Goal: Transaction & Acquisition: Purchase product/service

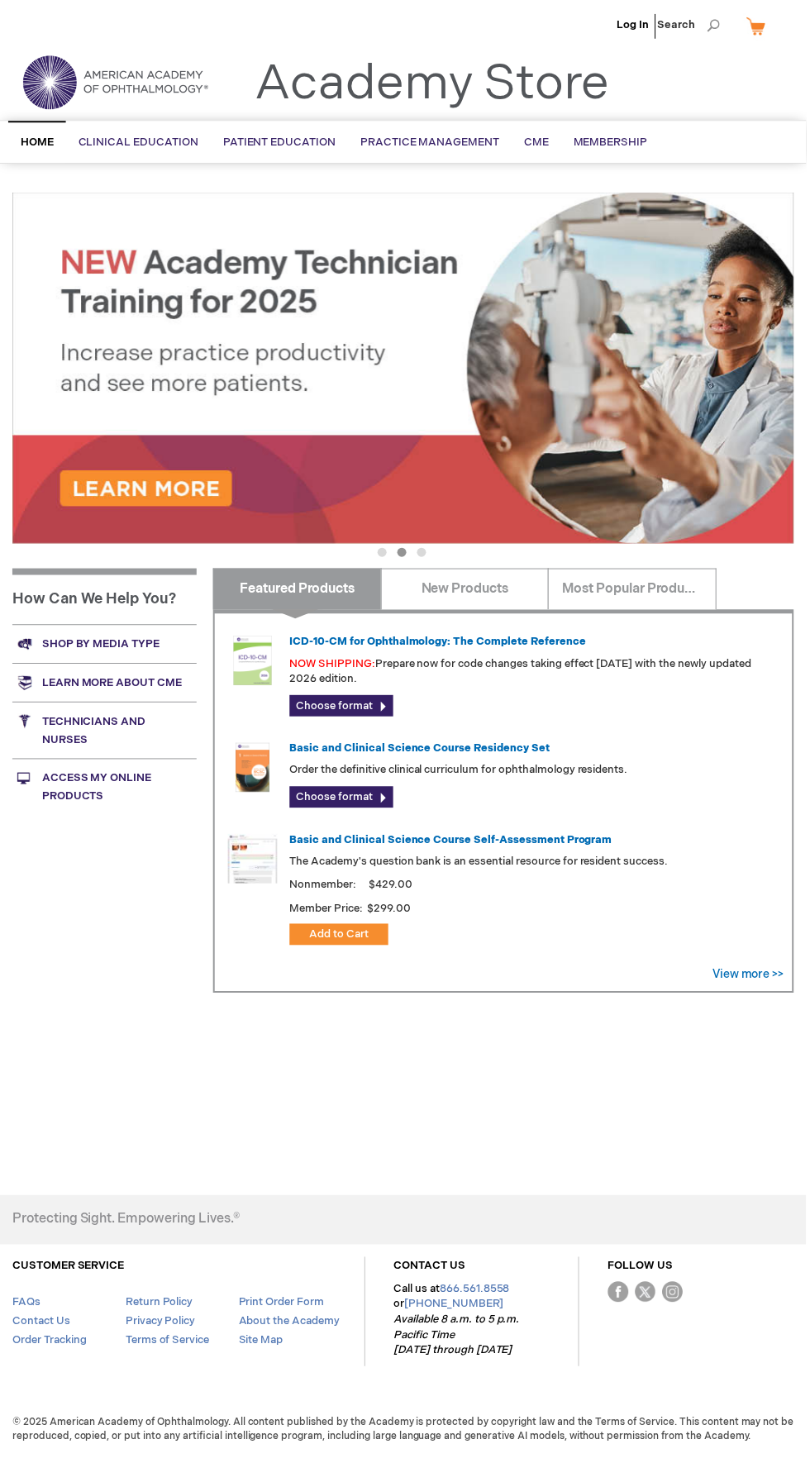
scroll to position [7, 0]
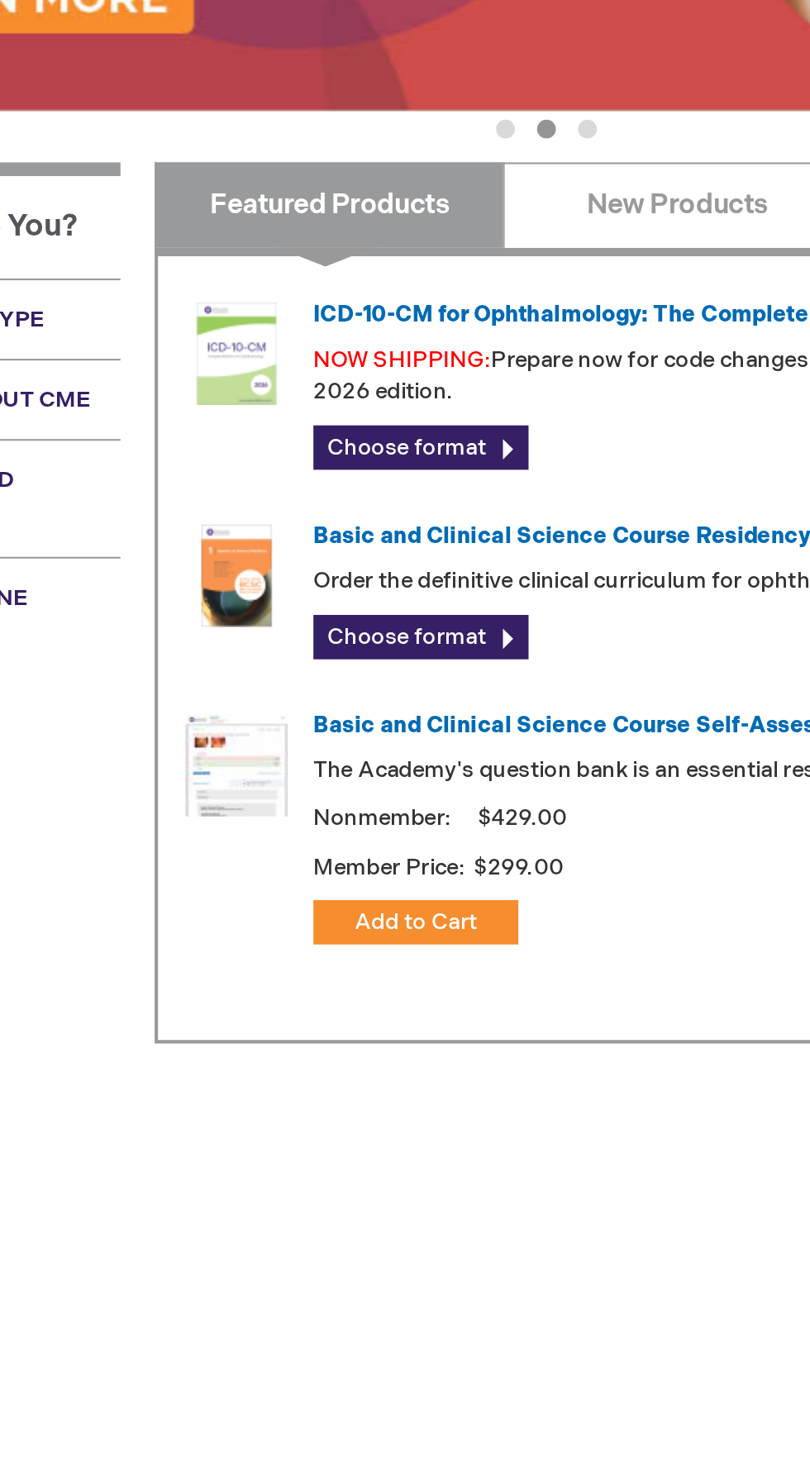
click at [260, 659] on img at bounding box center [254, 664] width 50 height 50
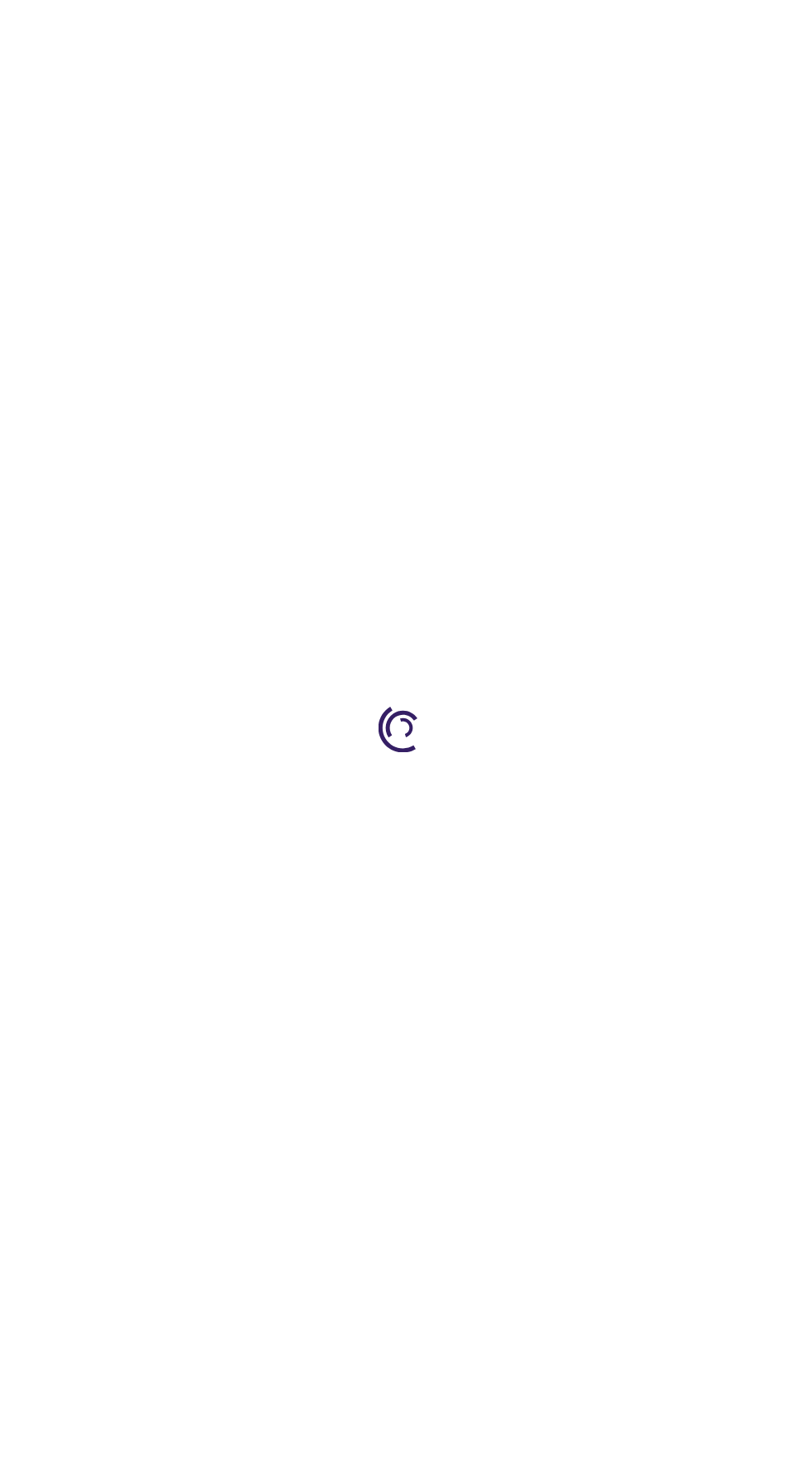
type input "0"
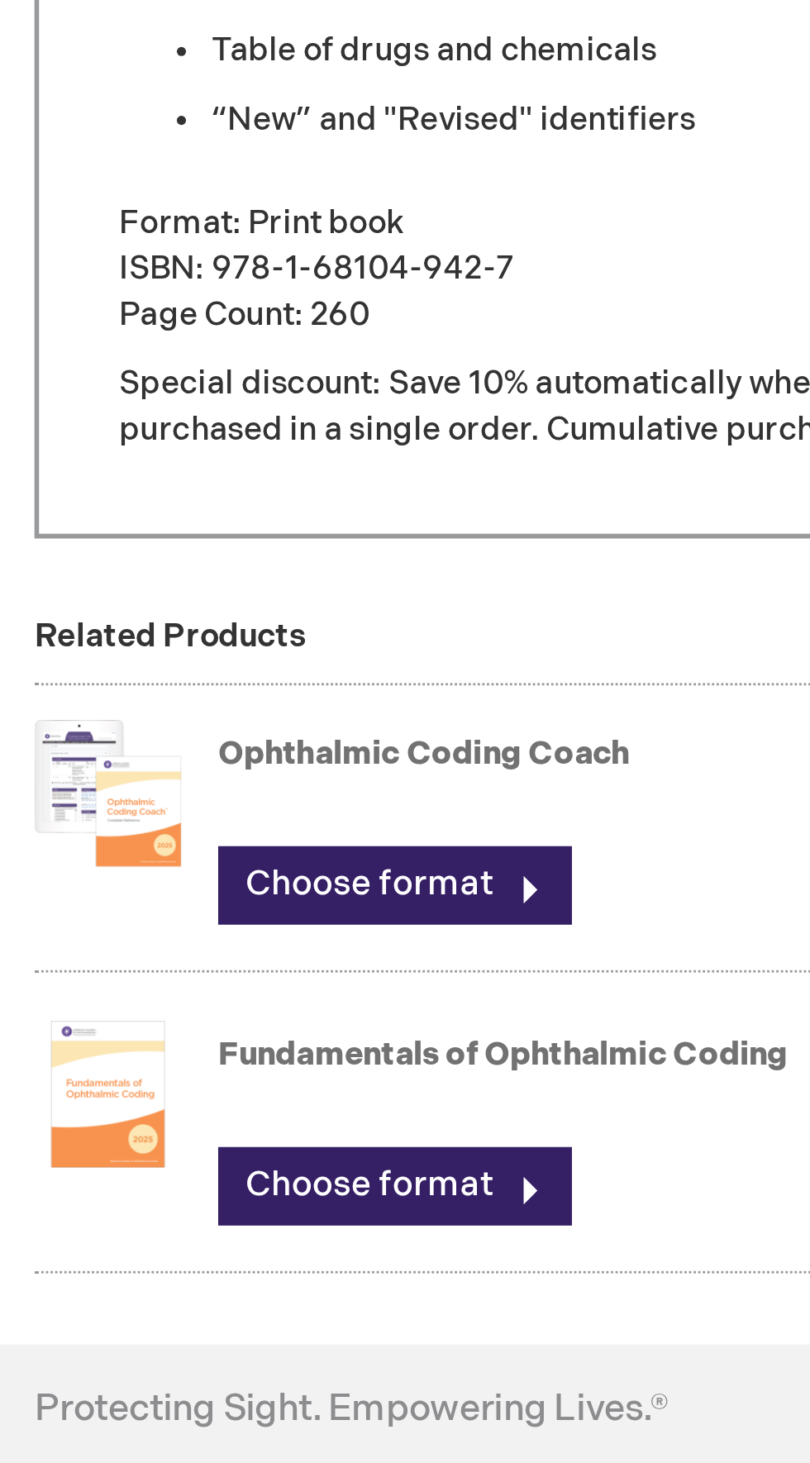
scroll to position [155, 0]
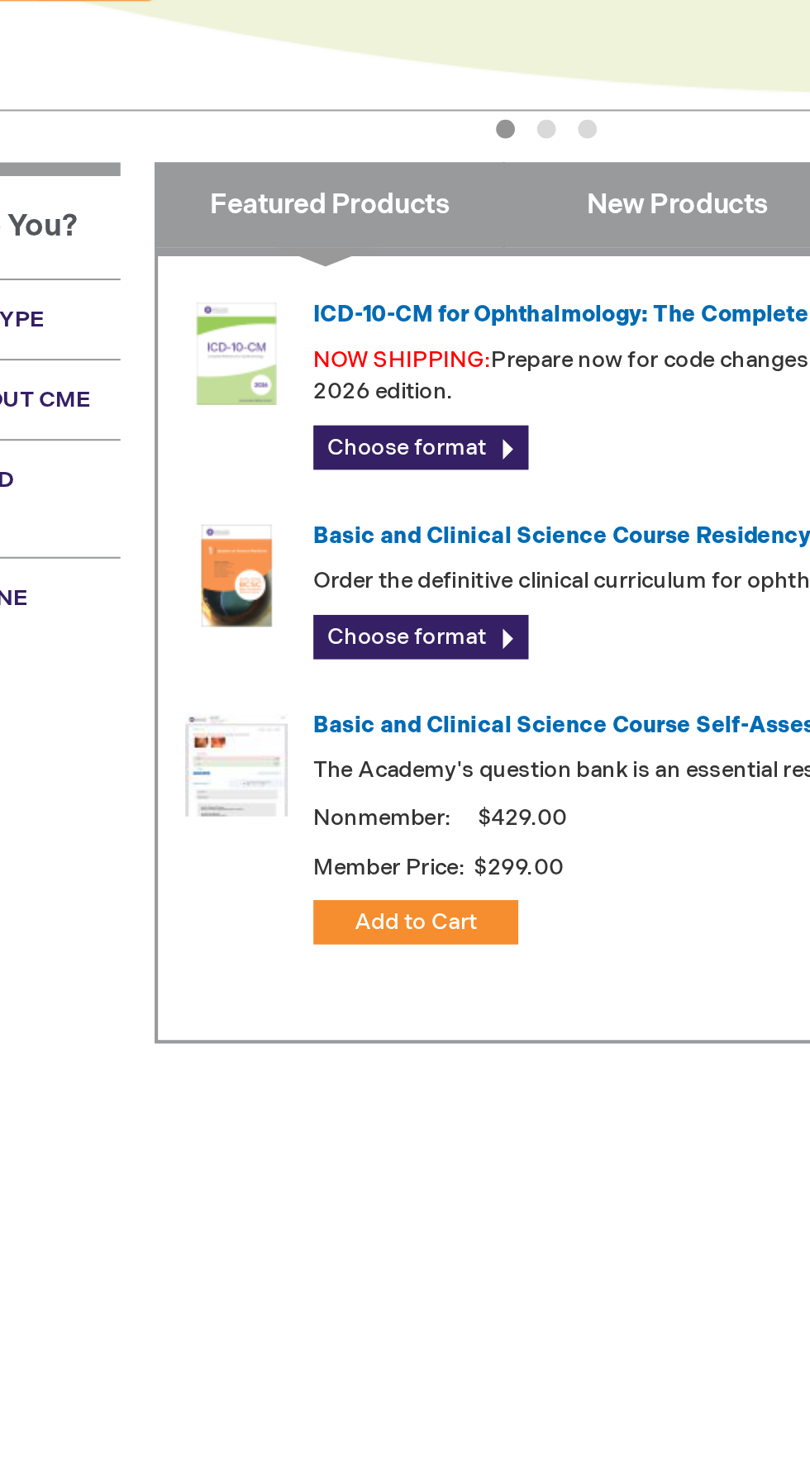
click at [490, 589] on link "New Products" at bounding box center [467, 591] width 169 height 41
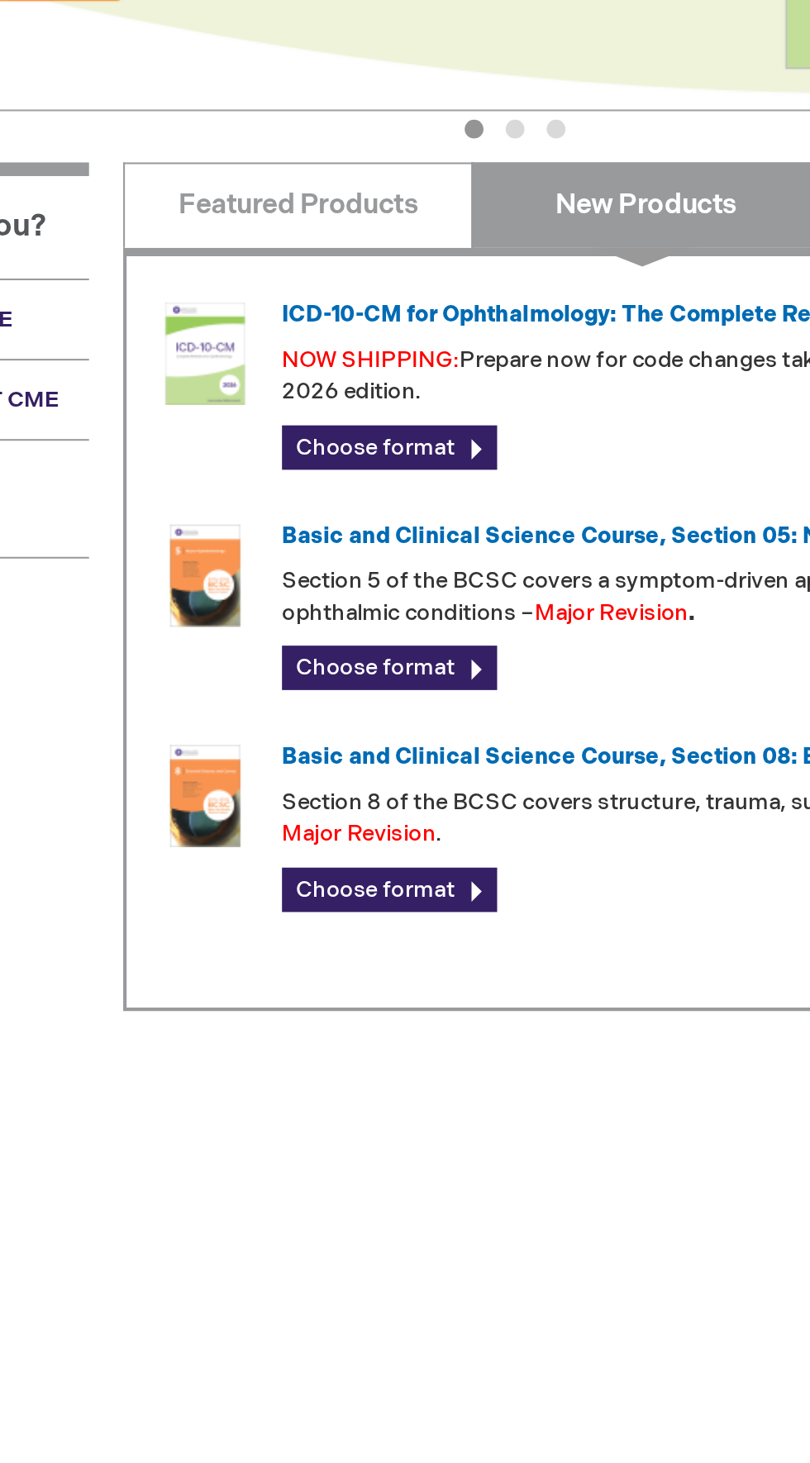
click at [267, 764] on img at bounding box center [254, 771] width 50 height 50
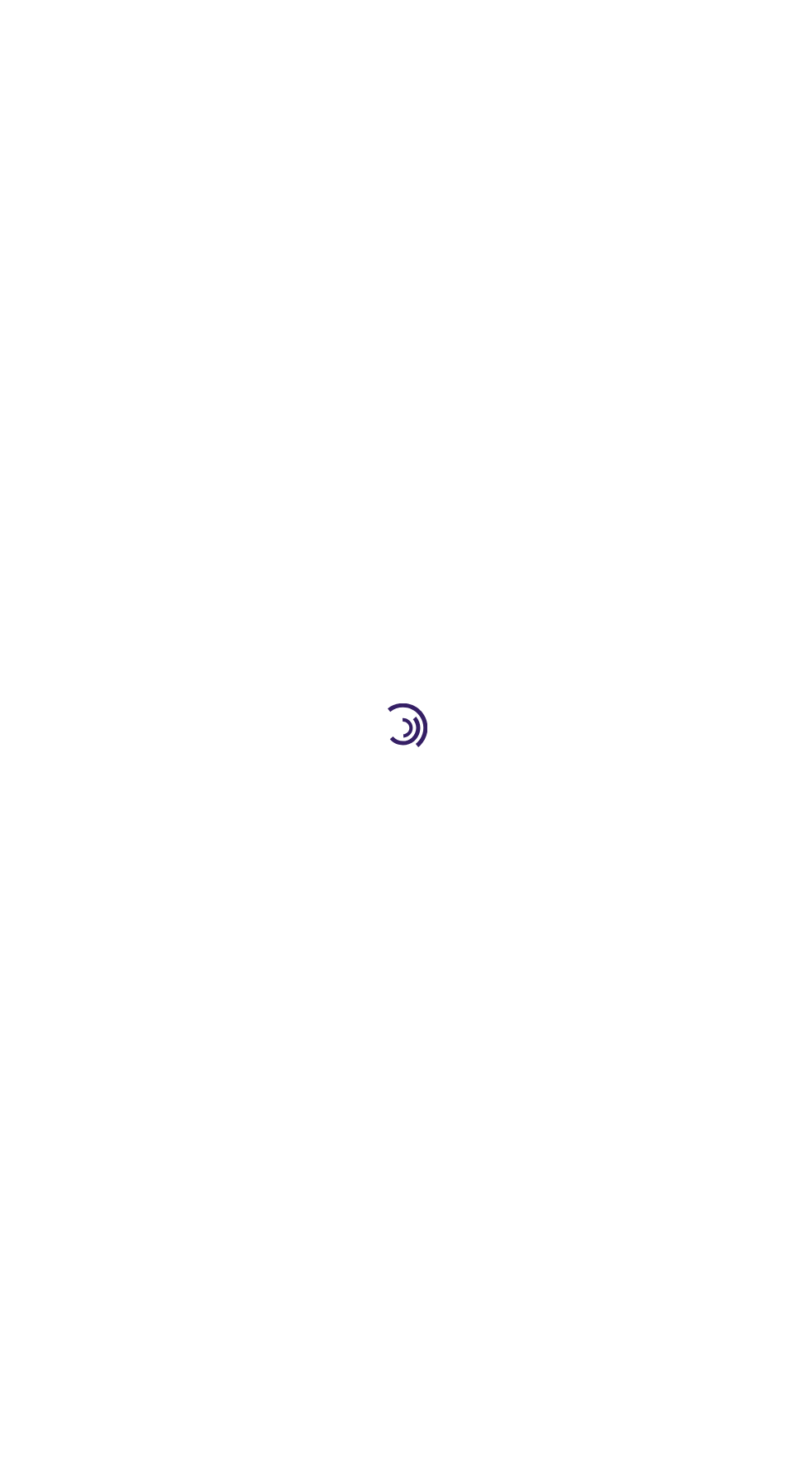
type input "0"
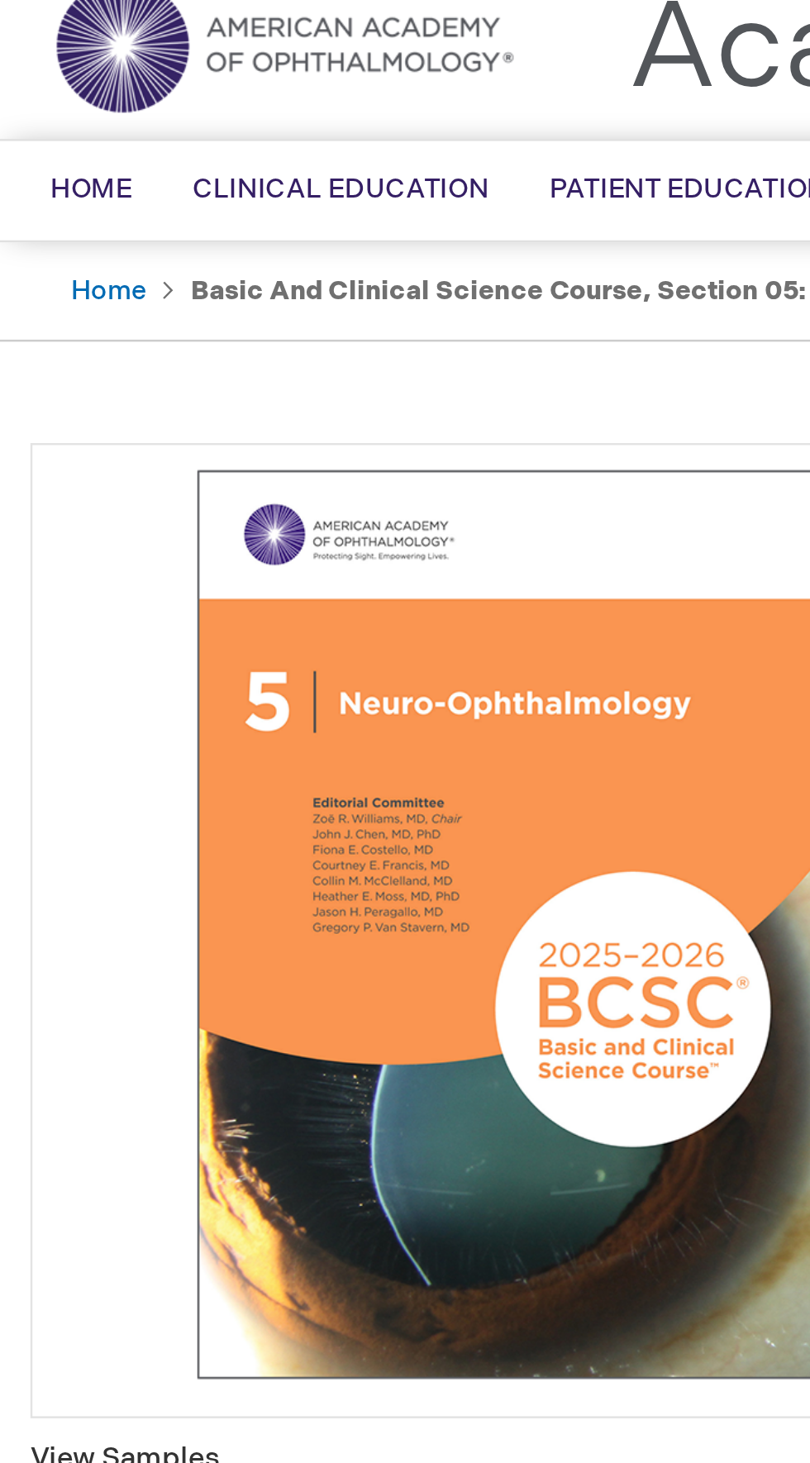
scroll to position [2, 0]
